Goal: Navigation & Orientation: Find specific page/section

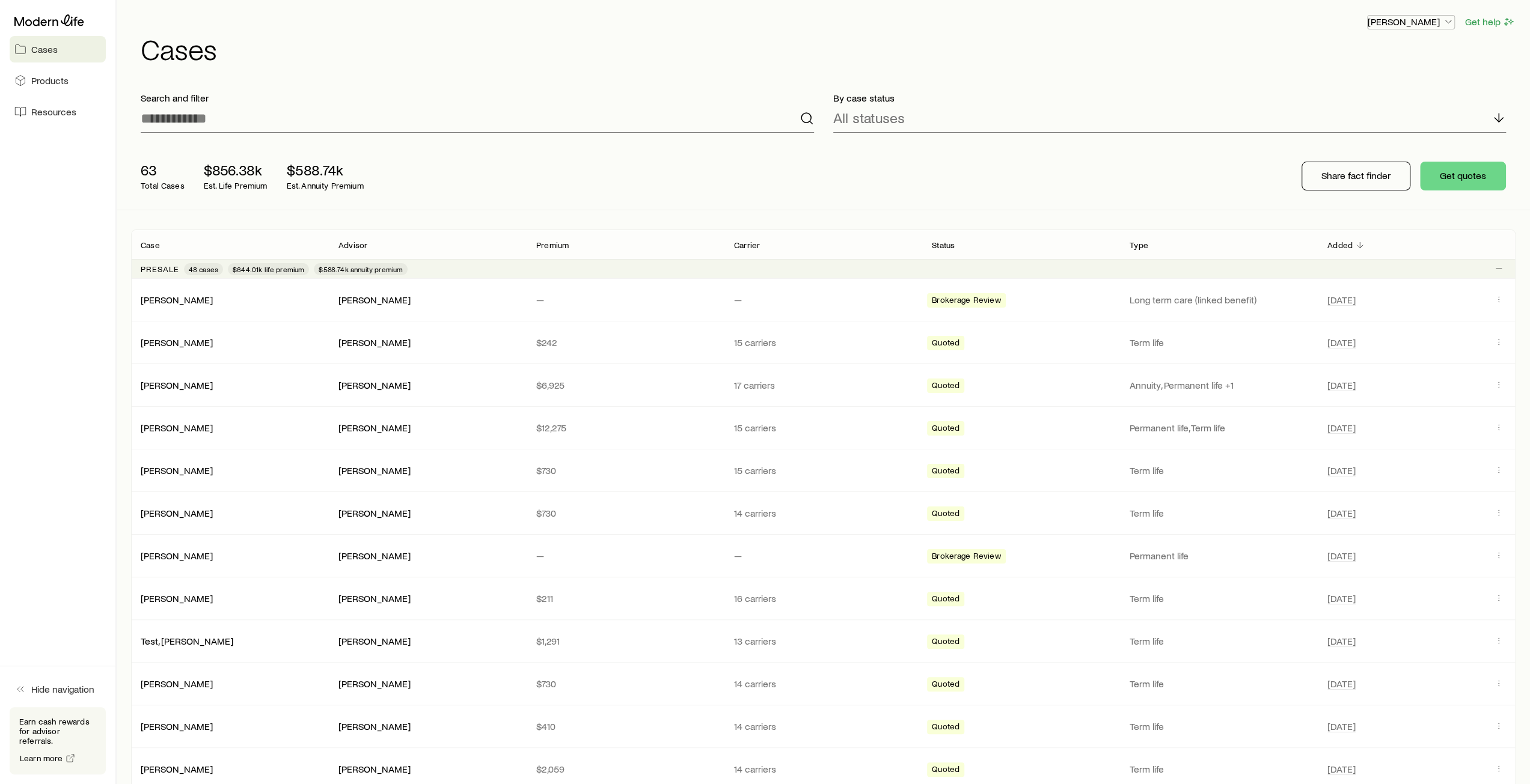
click at [1445, 24] on icon "button" at bounding box center [1448, 21] width 12 height 12
click at [1212, 30] on header "[PERSON_NAME] Get help Cases" at bounding box center [823, 38] width 1385 height 48
click at [1449, 25] on icon "button" at bounding box center [1448, 21] width 12 height 12
click at [1396, 60] on span "Licenses and contracts" at bounding box center [1387, 54] width 99 height 12
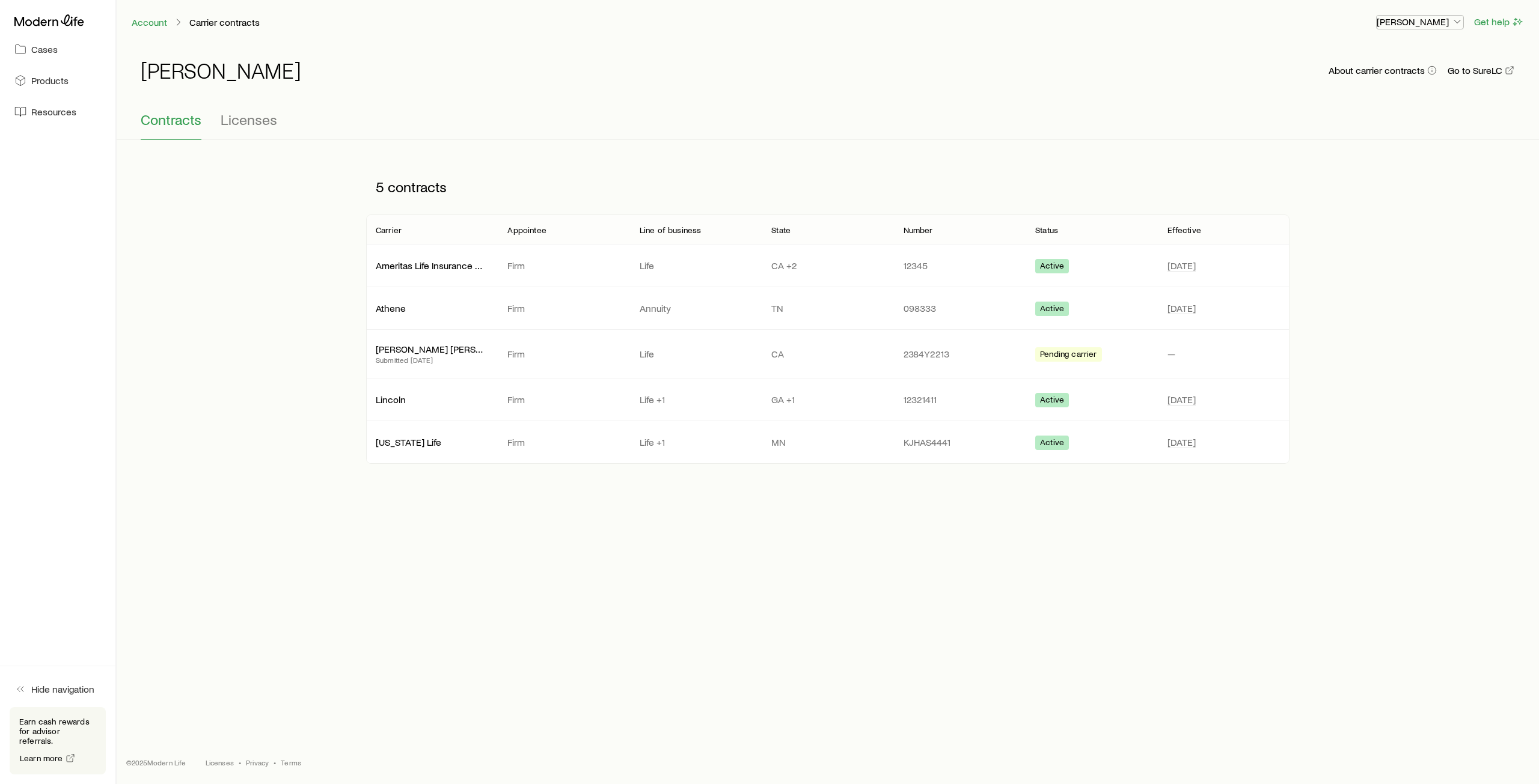
click at [1439, 25] on p "[PERSON_NAME]" at bounding box center [1421, 21] width 87 height 12
click at [1393, 77] on span "Commission schedule" at bounding box center [1393, 81] width 93 height 12
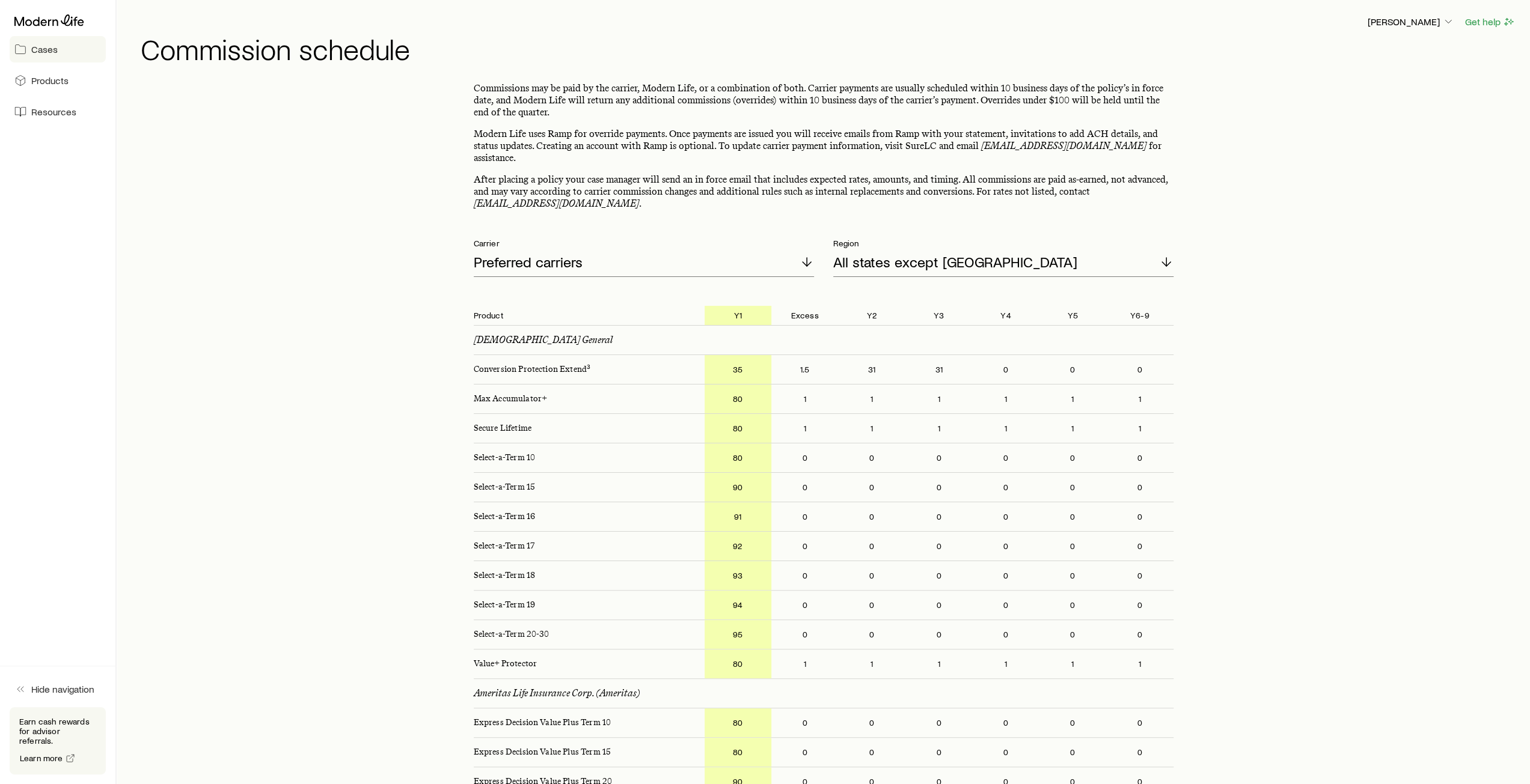
click at [44, 51] on span "Cases" at bounding box center [44, 49] width 26 height 12
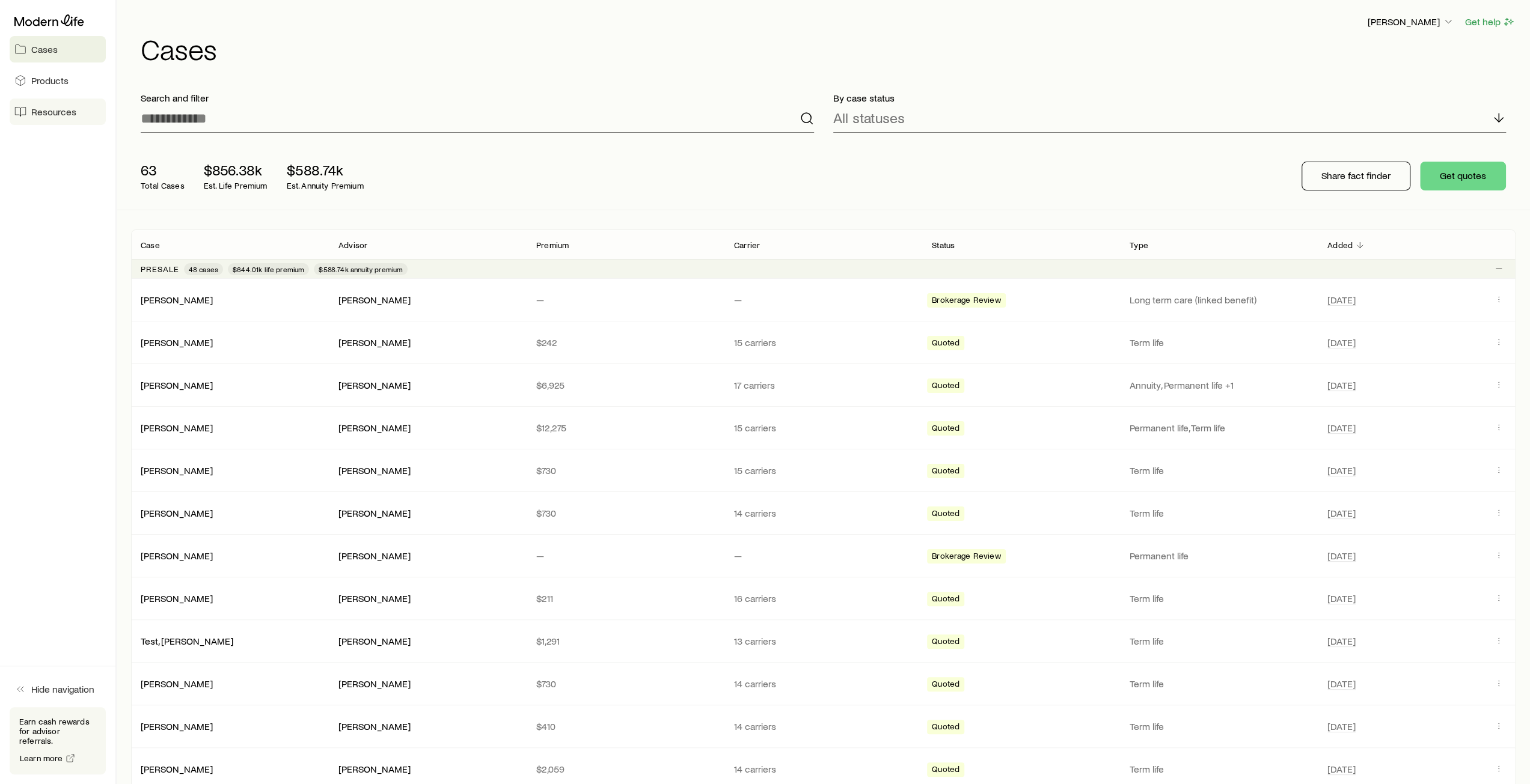
click at [53, 116] on span "Resources" at bounding box center [54, 111] width 45 height 12
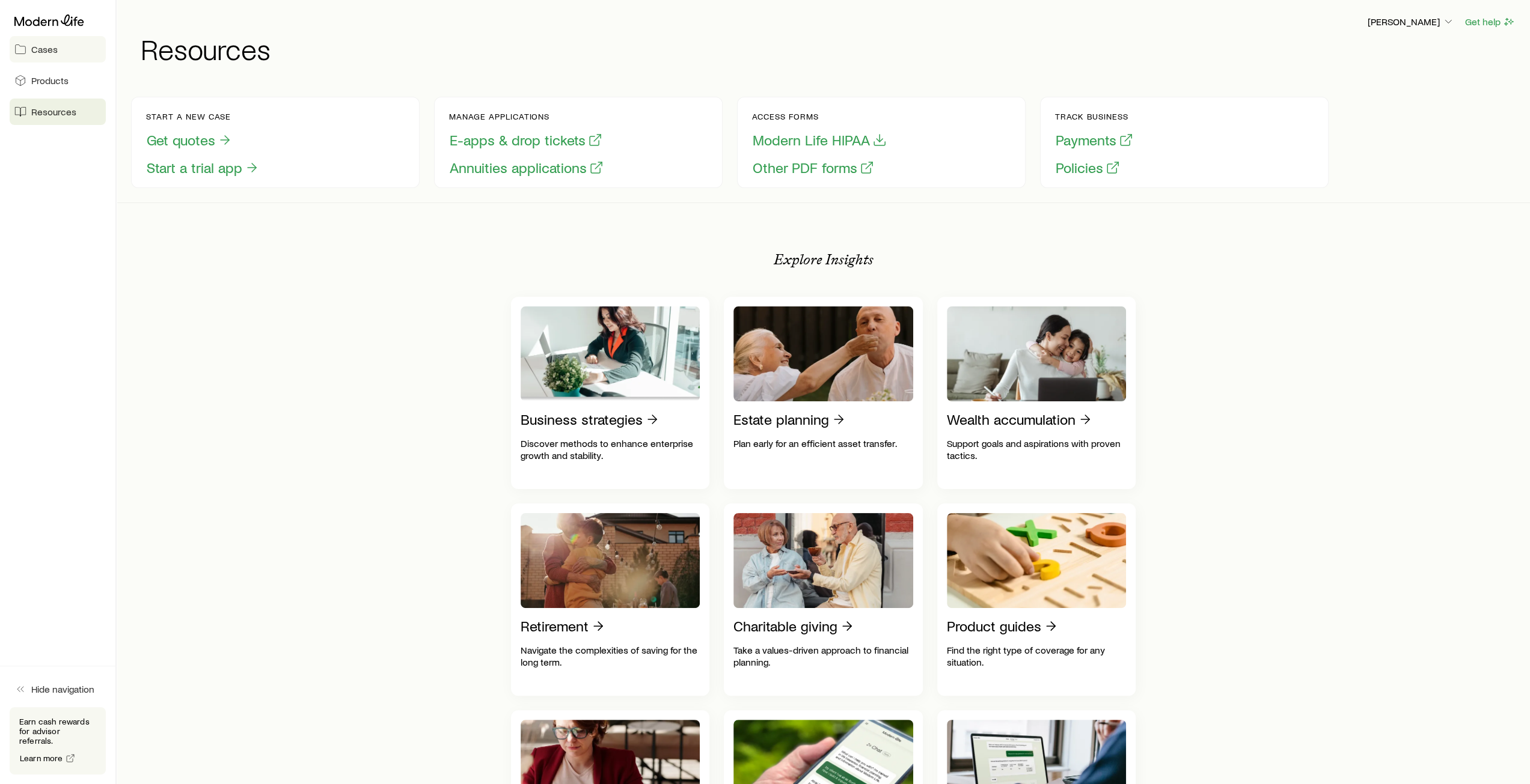
click at [50, 56] on link "Cases" at bounding box center [57, 48] width 96 height 26
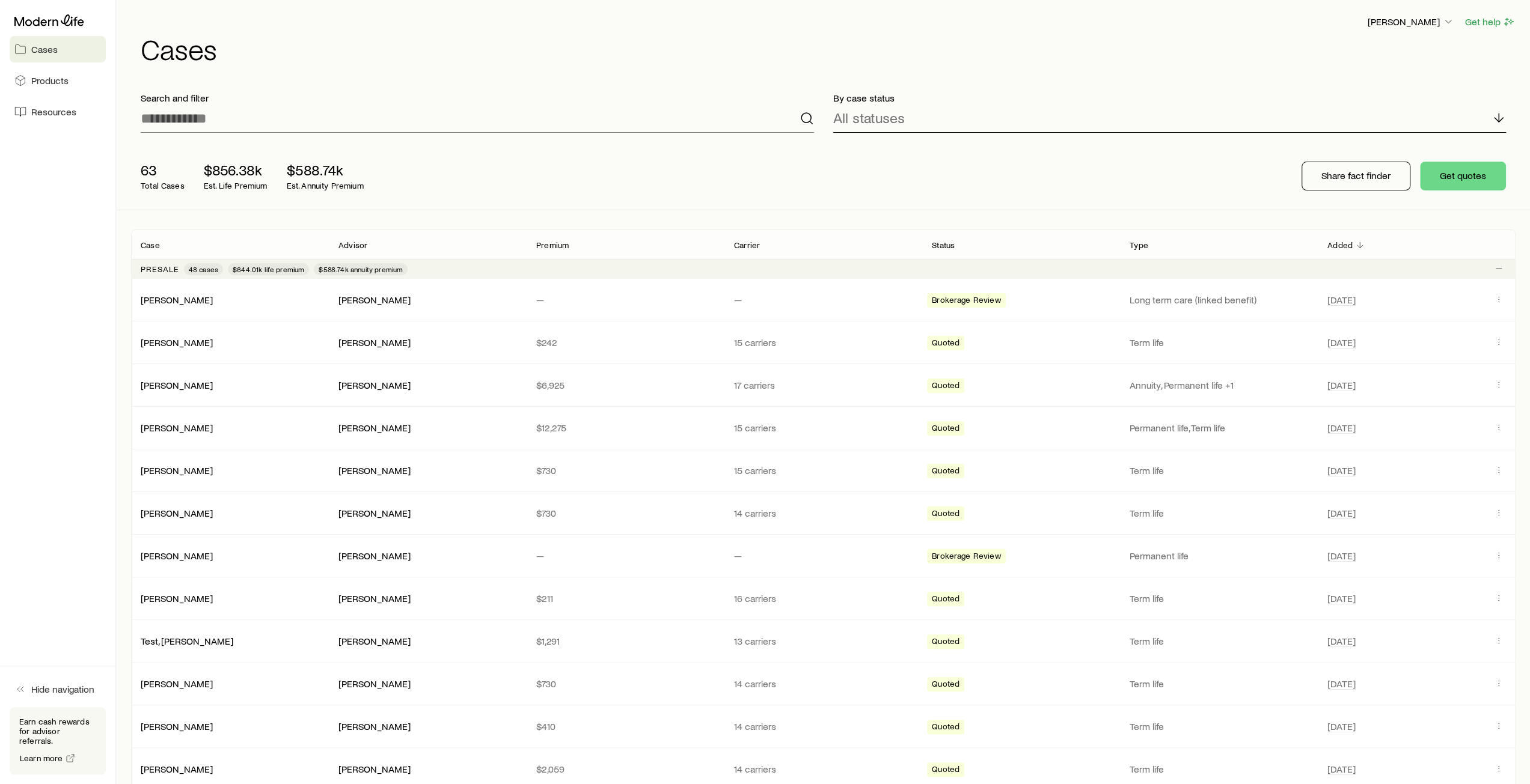
click at [869, 118] on p "All statuses" at bounding box center [869, 118] width 71 height 17
click at [43, 114] on span "Resources" at bounding box center [54, 111] width 45 height 12
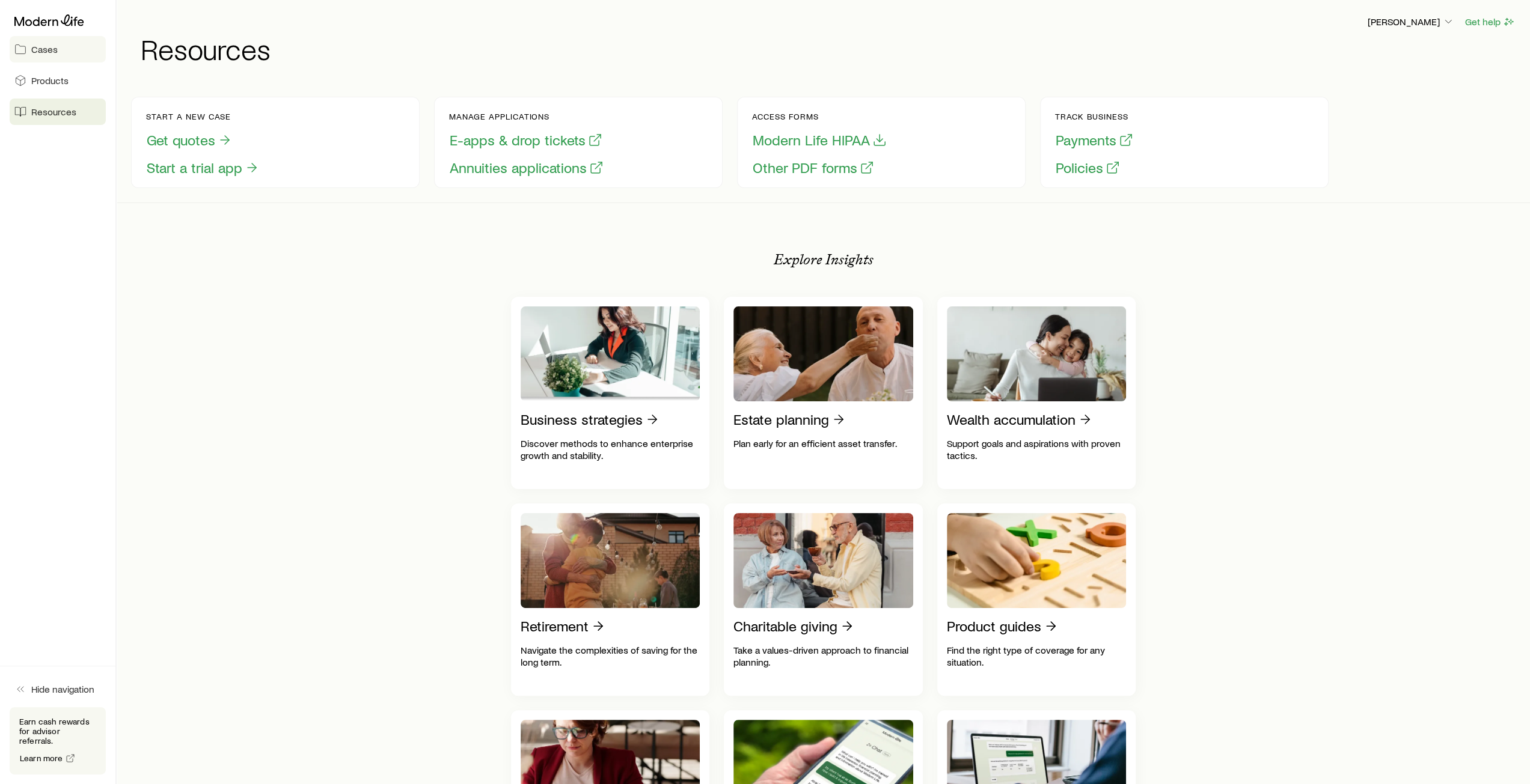
click at [46, 53] on span "Cases" at bounding box center [44, 49] width 26 height 12
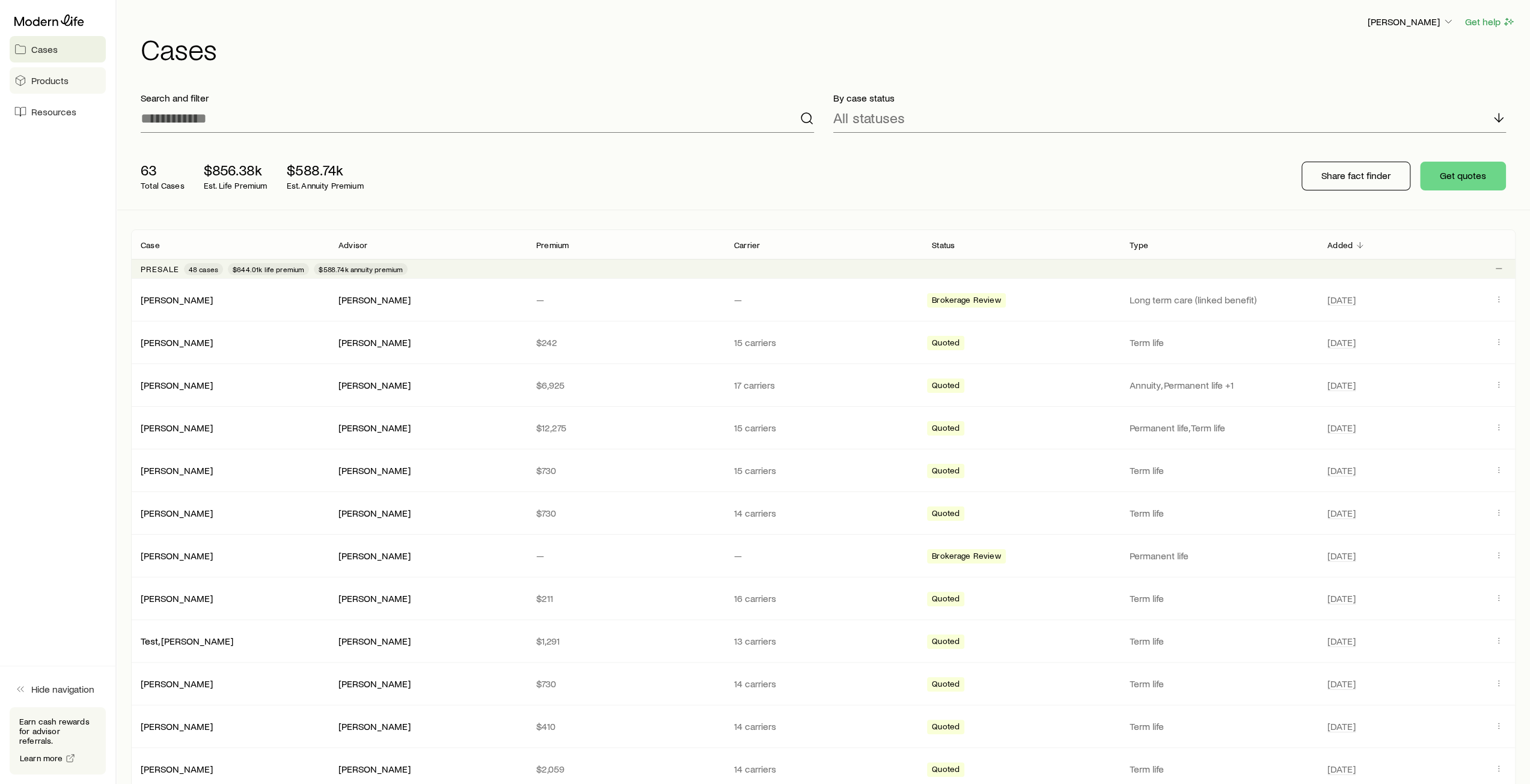
click at [48, 83] on span "Products" at bounding box center [50, 81] width 37 height 12
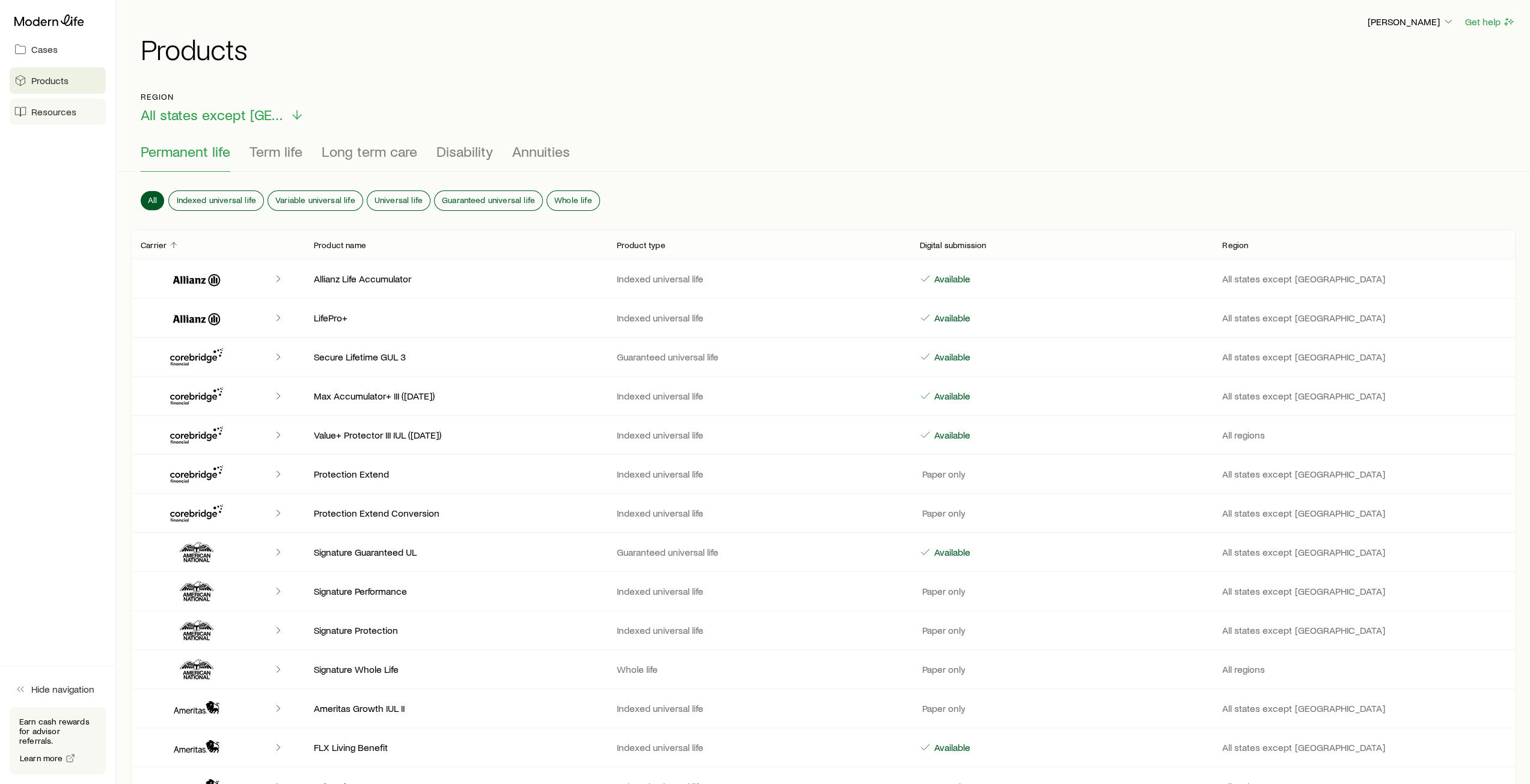
click at [50, 108] on span "Resources" at bounding box center [54, 111] width 45 height 12
